Goal: Communication & Community: Answer question/provide support

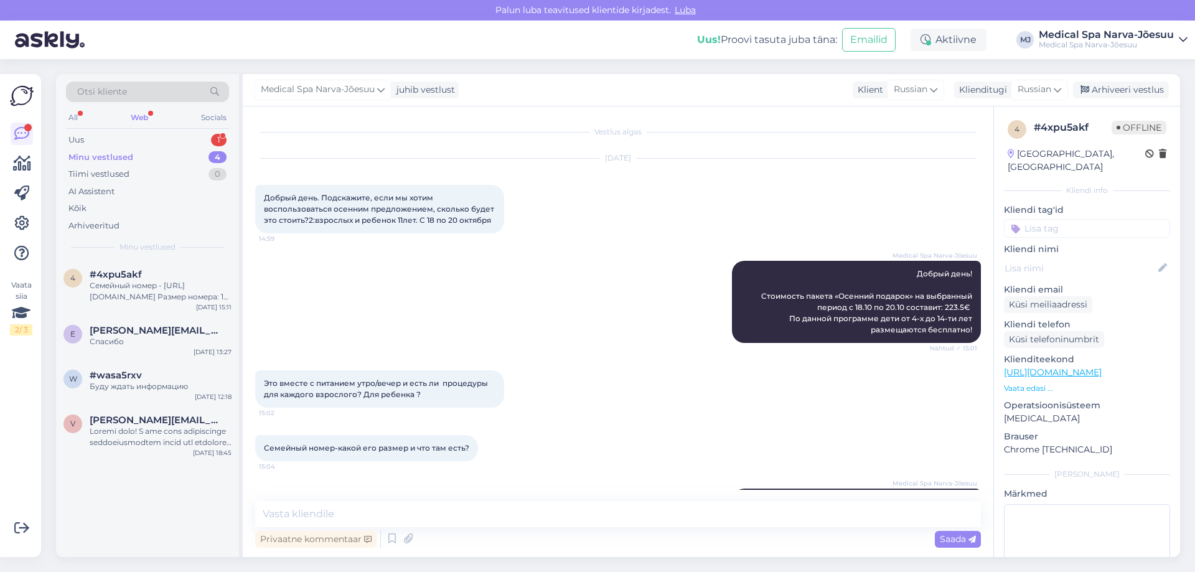
scroll to position [372, 0]
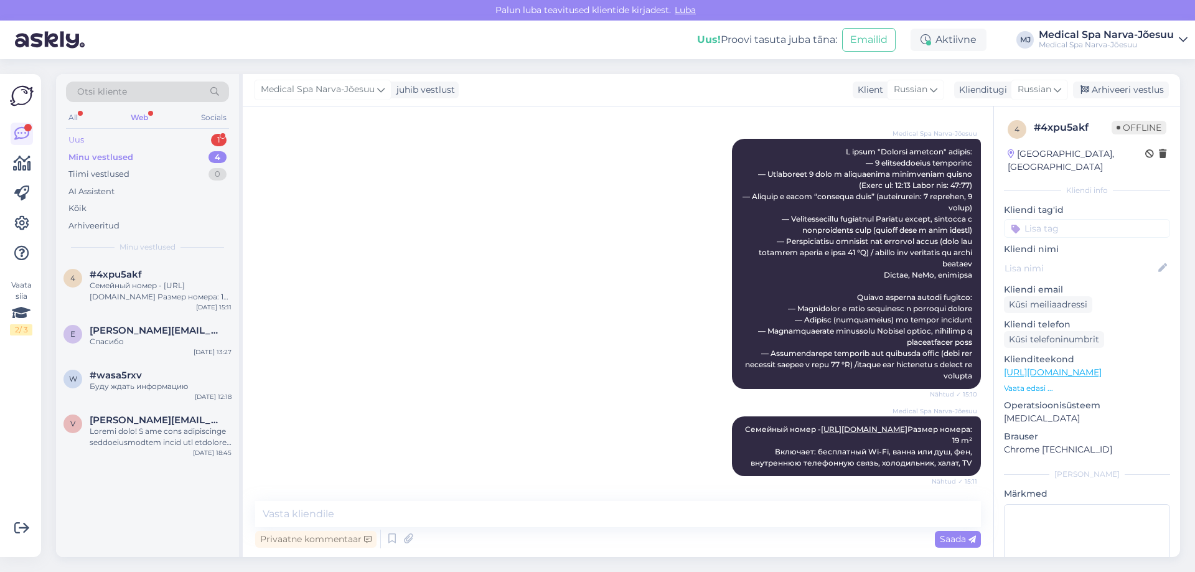
click at [112, 144] on div "Uus 1" at bounding box center [147, 139] width 163 height 17
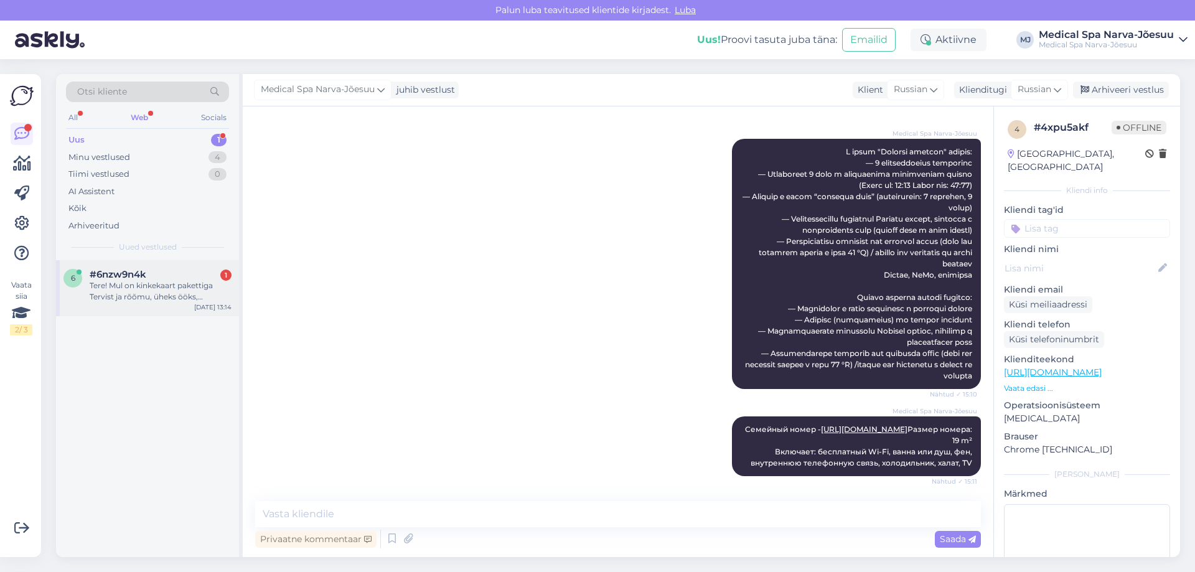
click at [166, 283] on div "Tere! Mul on kinkekaart pakettiga Tervist ja rõõmu, üheks ööks, kahele, tahtsin…" at bounding box center [161, 291] width 142 height 22
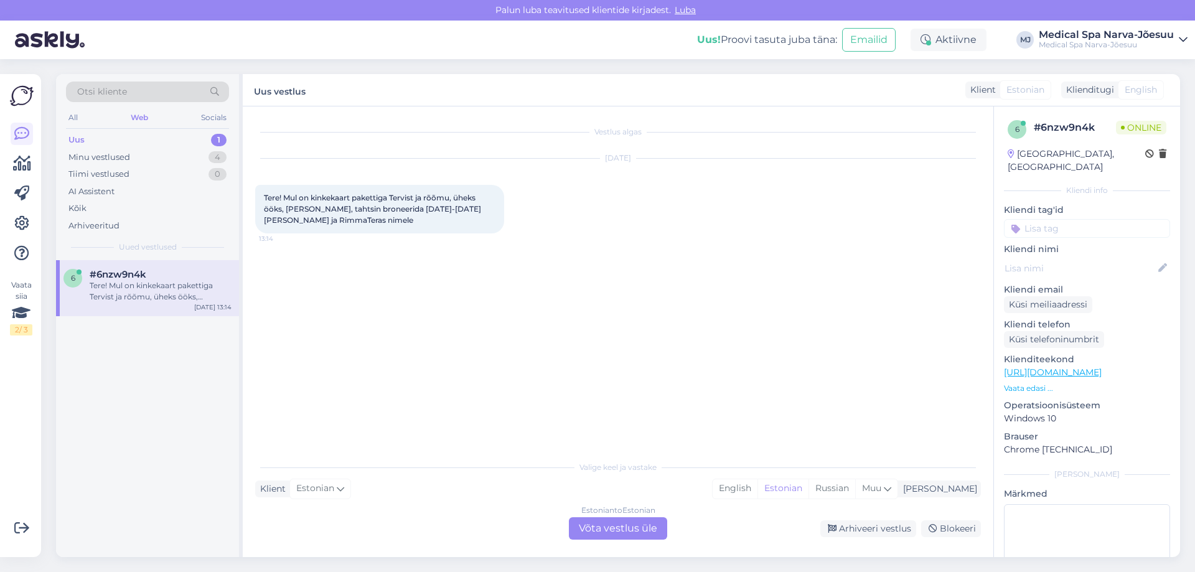
click at [621, 535] on div "Estonian to Estonian Võta vestlus üle" at bounding box center [618, 528] width 98 height 22
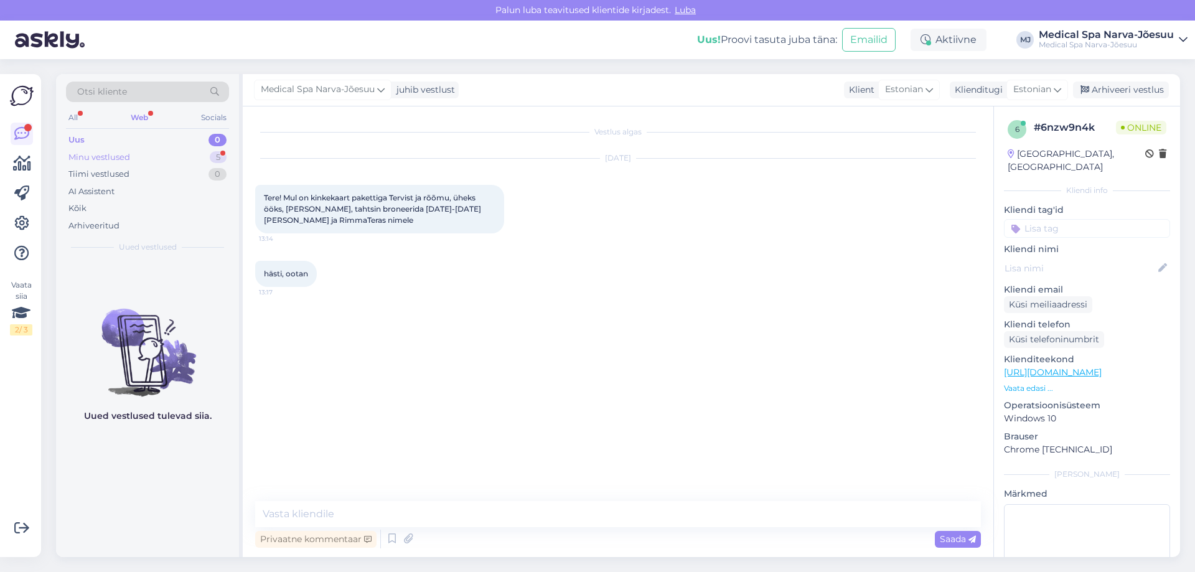
click at [166, 155] on div "Minu vestlused 5" at bounding box center [147, 157] width 163 height 17
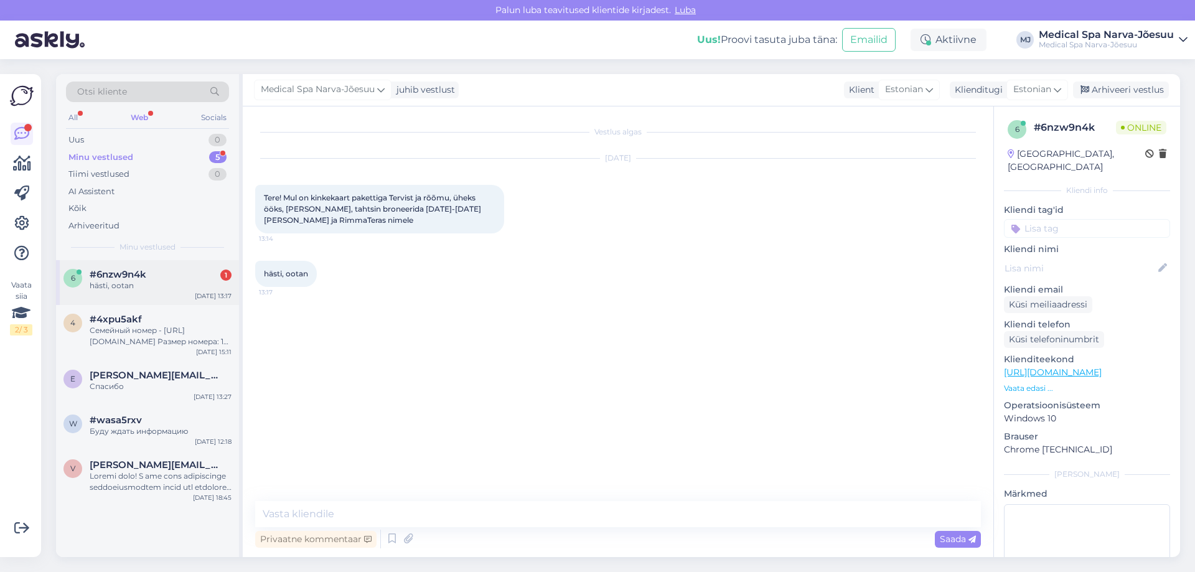
click at [199, 279] on div "#6nzw9n4k 1" at bounding box center [161, 274] width 142 height 11
click at [408, 507] on textarea at bounding box center [618, 514] width 726 height 26
type textarea "t"
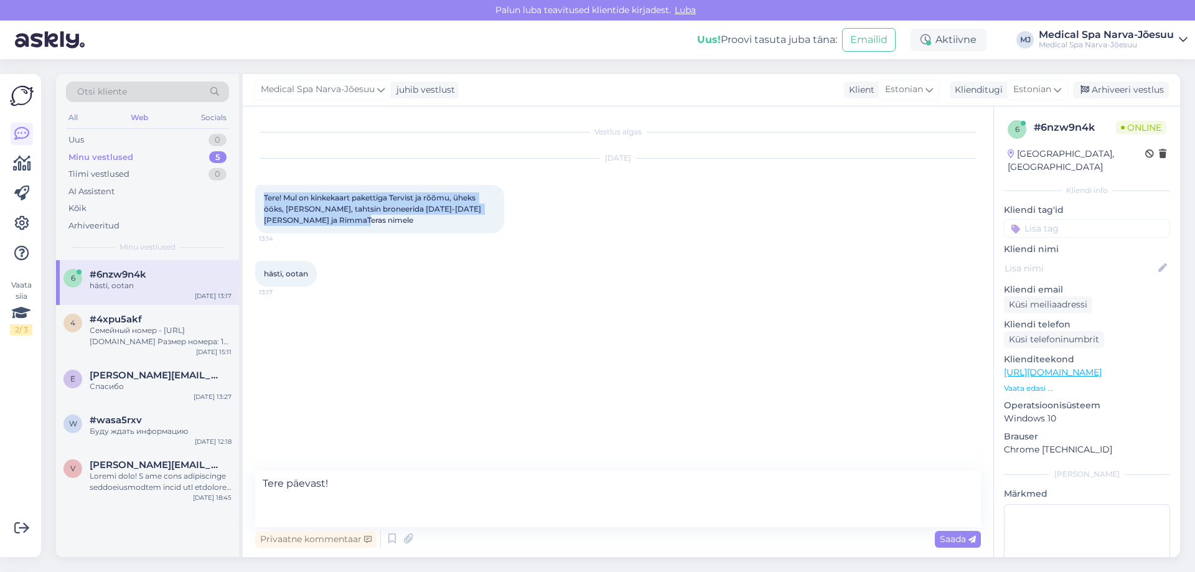
drag, startPoint x: 339, startPoint y: 215, endPoint x: 264, endPoint y: 192, distance: 78.7
click at [264, 192] on div "Tere! Mul on kinkekaart pakettiga Tervist ja rõõmu, üheks ööks, kahele, tahtsin…" at bounding box center [379, 209] width 249 height 49
copy span "Tere! Mul on kinkekaart pakettiga Tervist ja rõõmu, üheks ööks, kahele, tahtsin…"
click at [437, 238] on div "Oct 3 2025 Tere! Mul on kinkekaart pakettiga Tervist ja rõõmu, üheks ööks, kahe…" at bounding box center [618, 196] width 726 height 102
click at [332, 503] on textarea "Tere päevast!" at bounding box center [618, 499] width 726 height 57
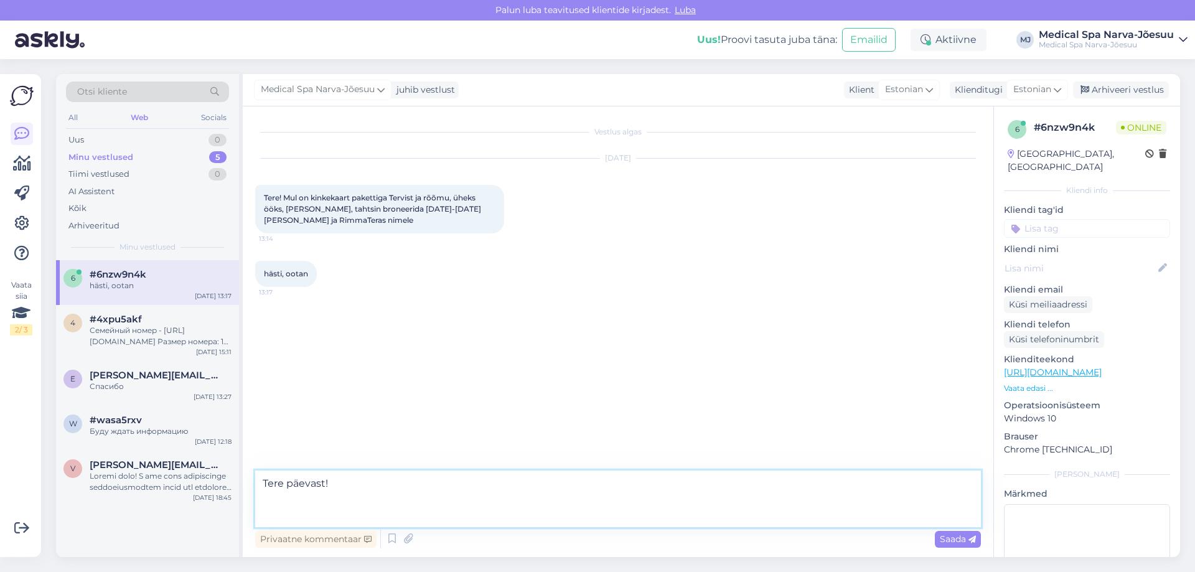
drag, startPoint x: 332, startPoint y: 503, endPoint x: 270, endPoint y: 510, distance: 62.1
click at [270, 510] on textarea "Tere päevast!" at bounding box center [618, 499] width 726 height 57
paste textarea "Meil on hea meel broneerida Teile paket “Kingitus tervisele ja rõõmule” soovitu…"
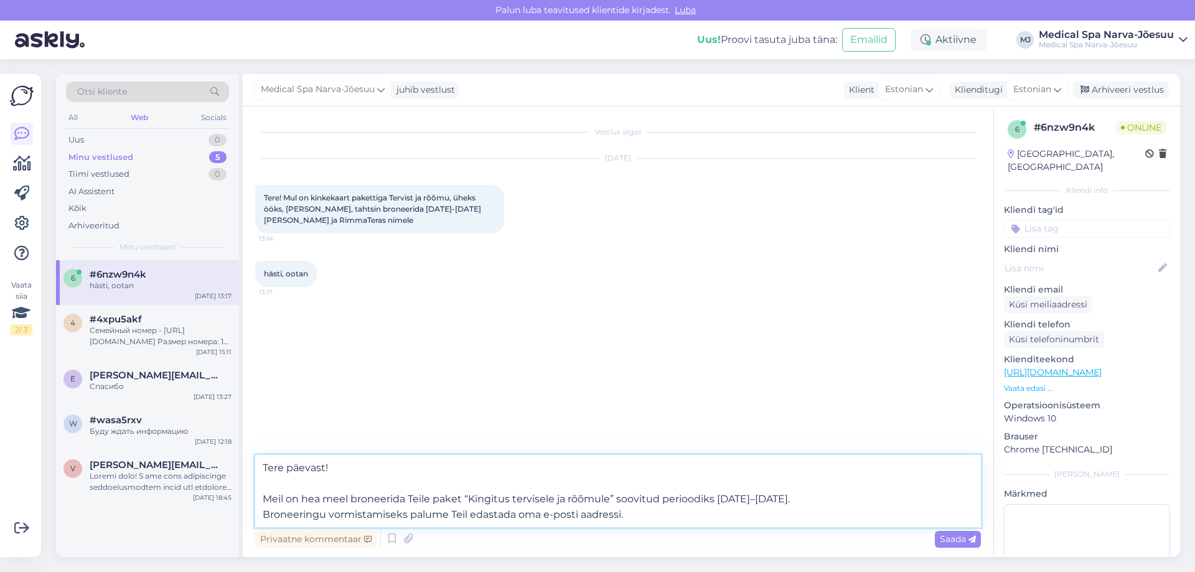
click at [266, 499] on textarea "Tere päevast! Meil on hea meel broneerida Teile paket “Kingitus tervisele ja rõ…" at bounding box center [618, 491] width 726 height 72
type textarea "Tere päevast! Meil on hea meel broneerida Teile paket “Kingitus tervisele ja rõ…"
click at [959, 544] on span "Saada" at bounding box center [958, 538] width 36 height 11
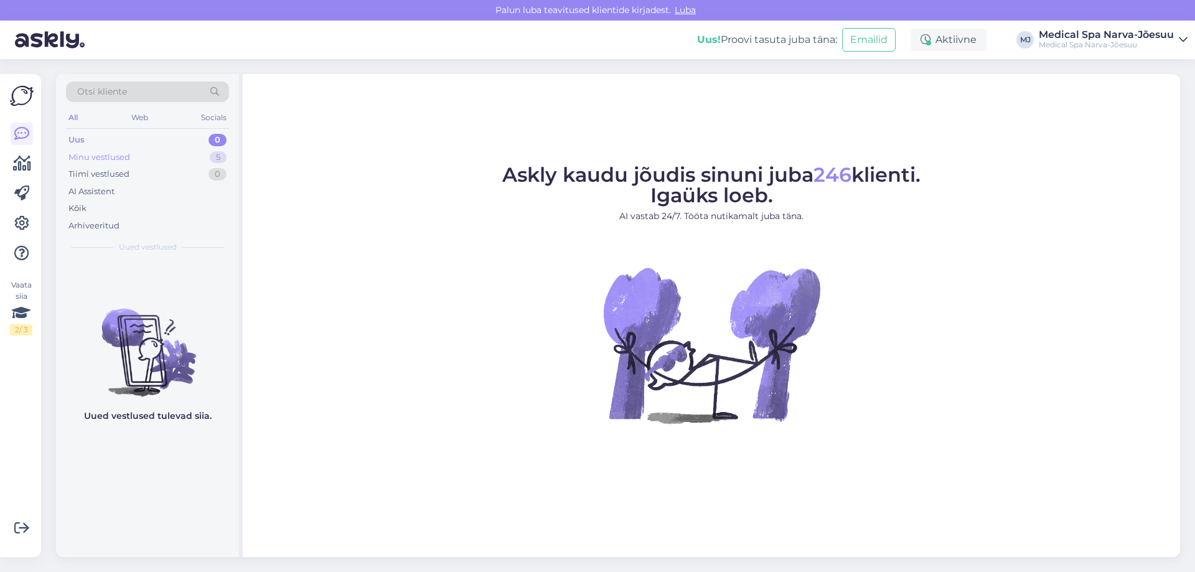
click at [108, 158] on div "Minu vestlused" at bounding box center [99, 157] width 62 height 12
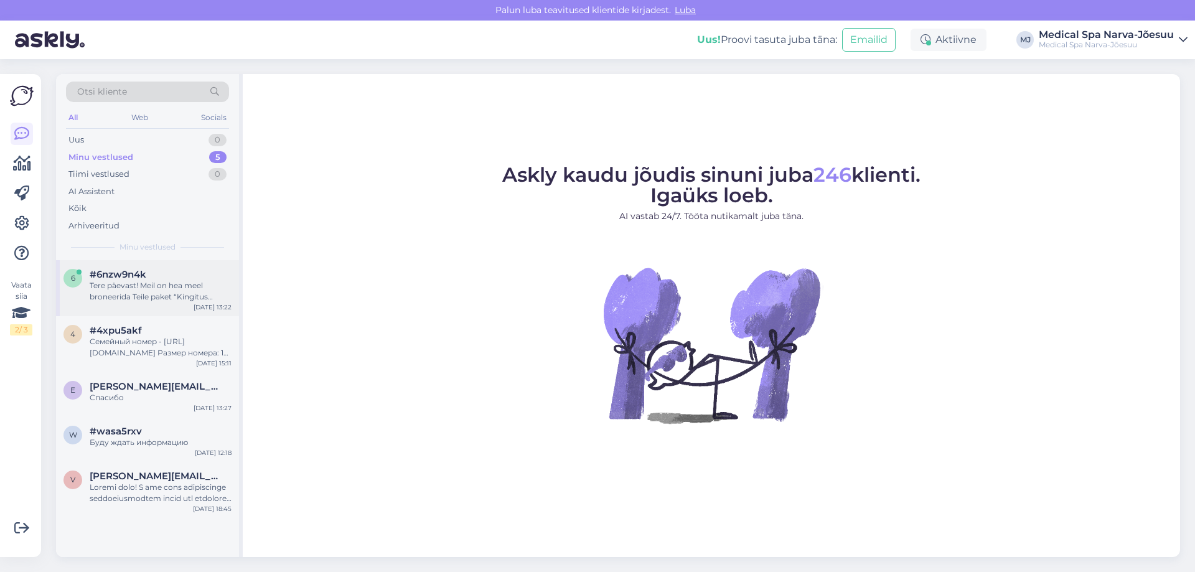
click at [169, 283] on div "Tere päevast! Meil on hea meel broneerida Teile paket “Kingitus tervisele ja rõ…" at bounding box center [161, 291] width 142 height 22
